Goal: Information Seeking & Learning: Learn about a topic

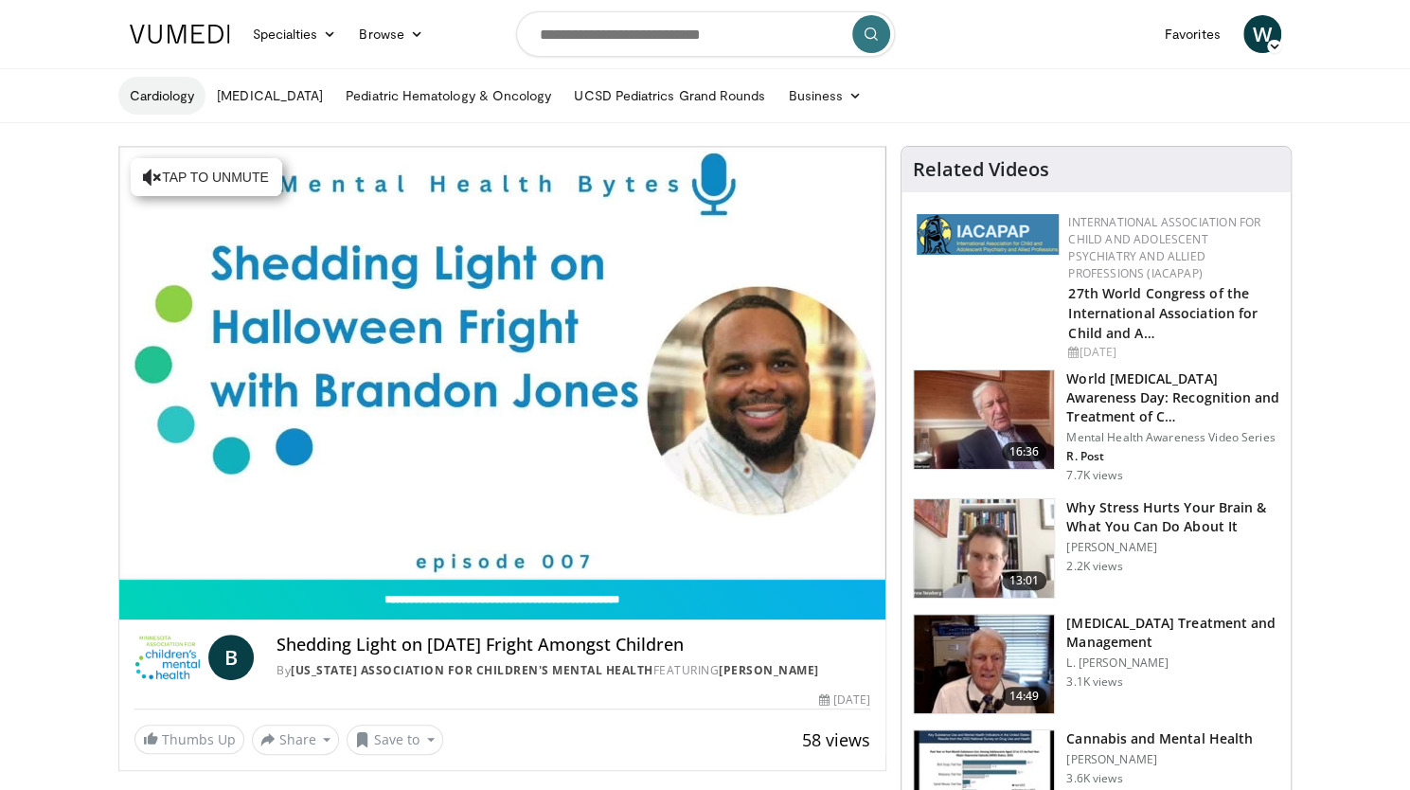
click at [169, 101] on link "Cardiology" at bounding box center [162, 96] width 88 height 38
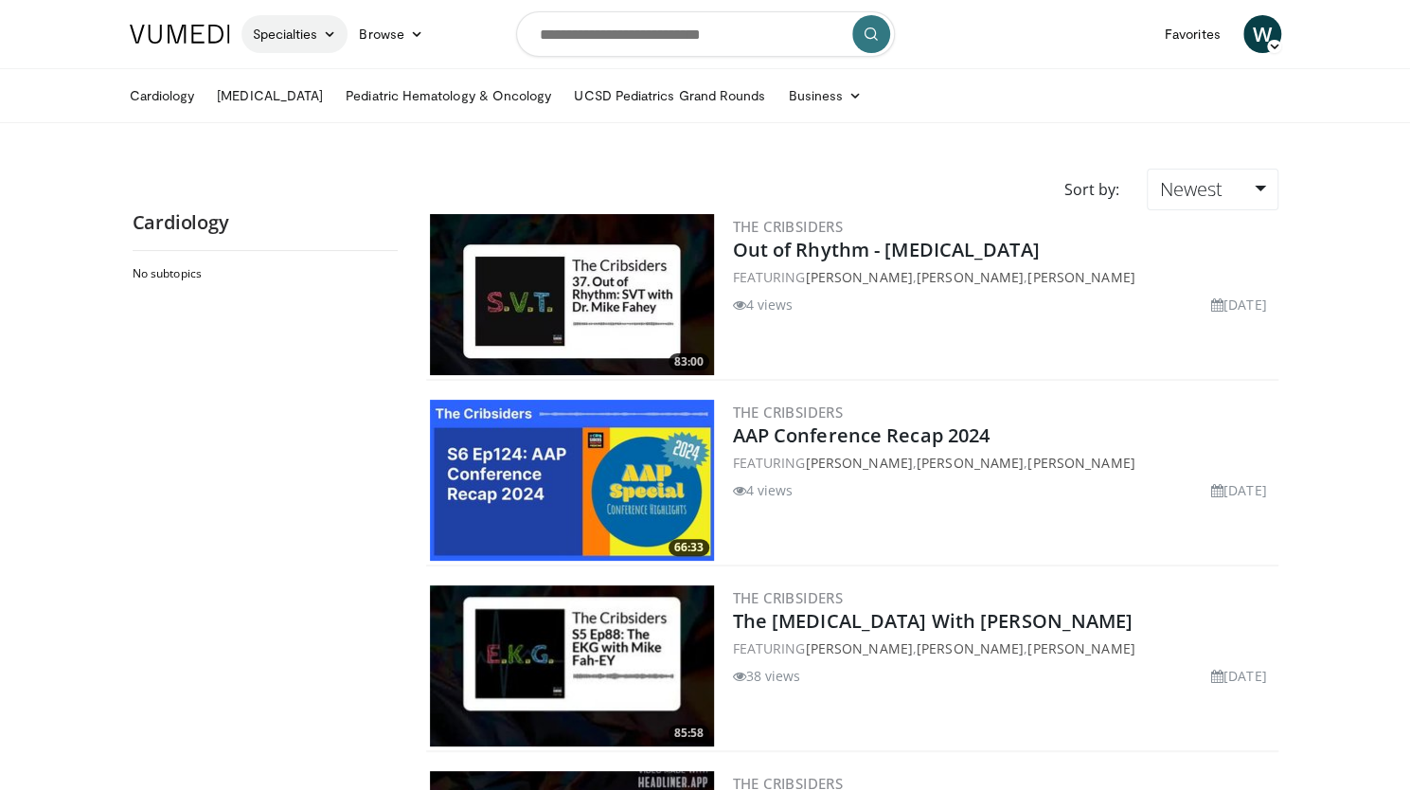
click at [322, 37] on link "Specialties" at bounding box center [294, 34] width 107 height 38
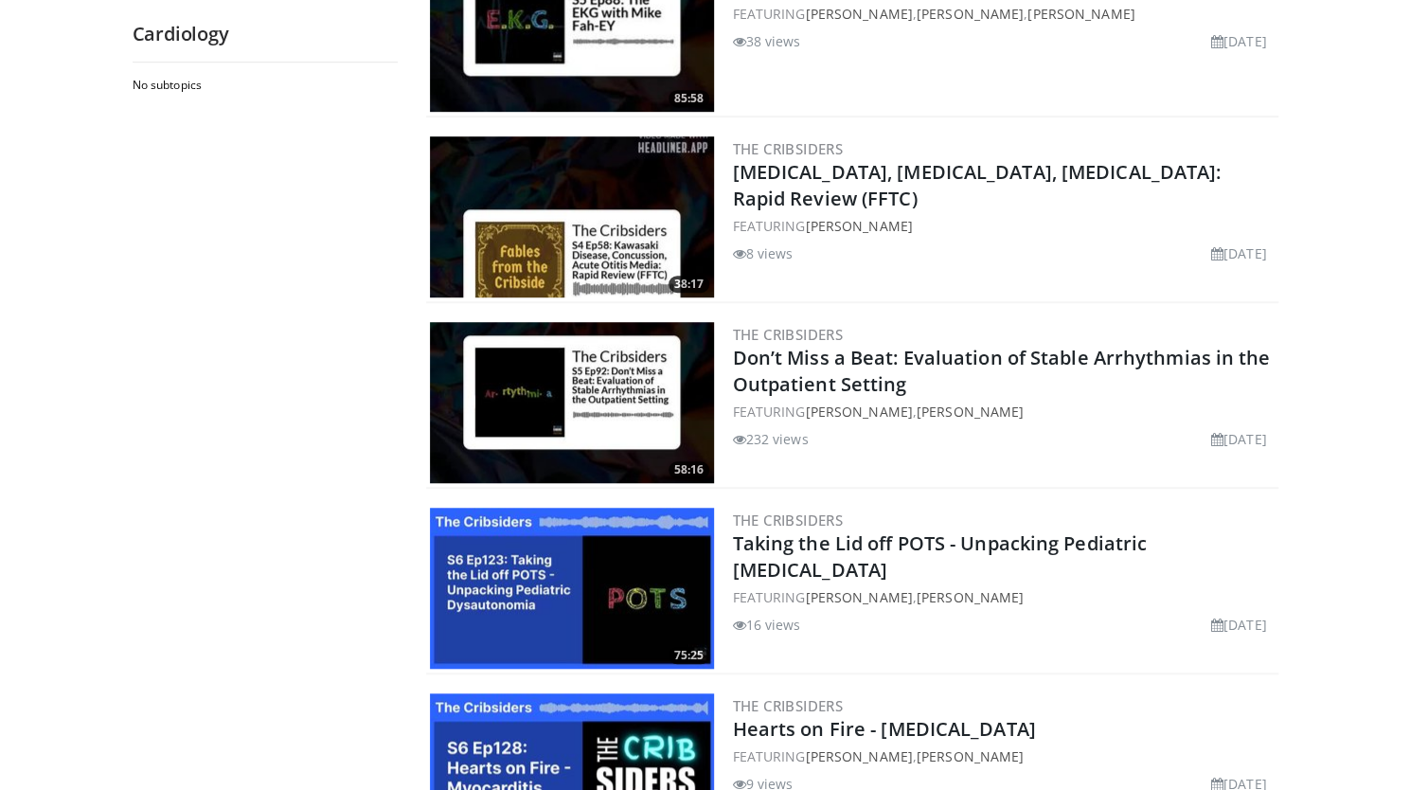
scroll to position [636, 0]
